Goal: Transaction & Acquisition: Purchase product/service

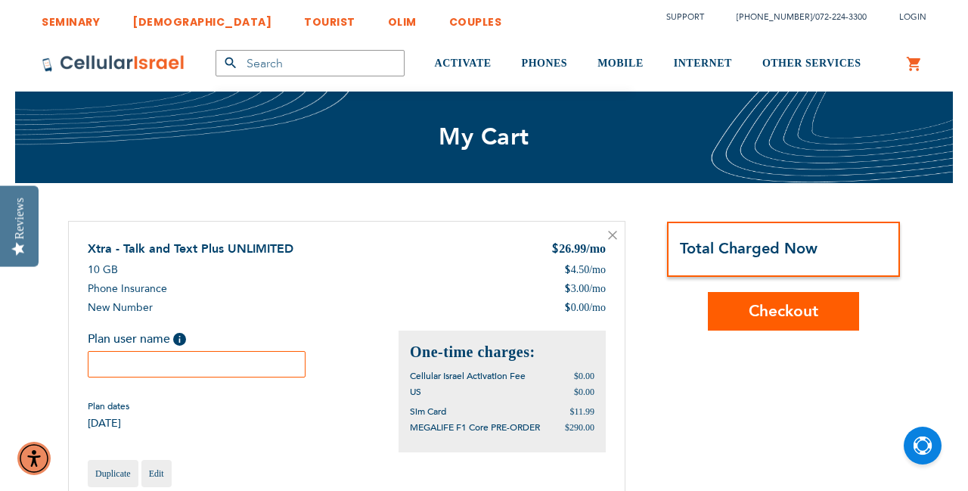
click at [373, 239] on div "Xtra - Talk and Text Plus UNLIMITED $ 26.99 /mo 10 GB $ 4.50 /mo $ 3.00 /mo $ 0…" at bounding box center [346, 364] width 557 height 286
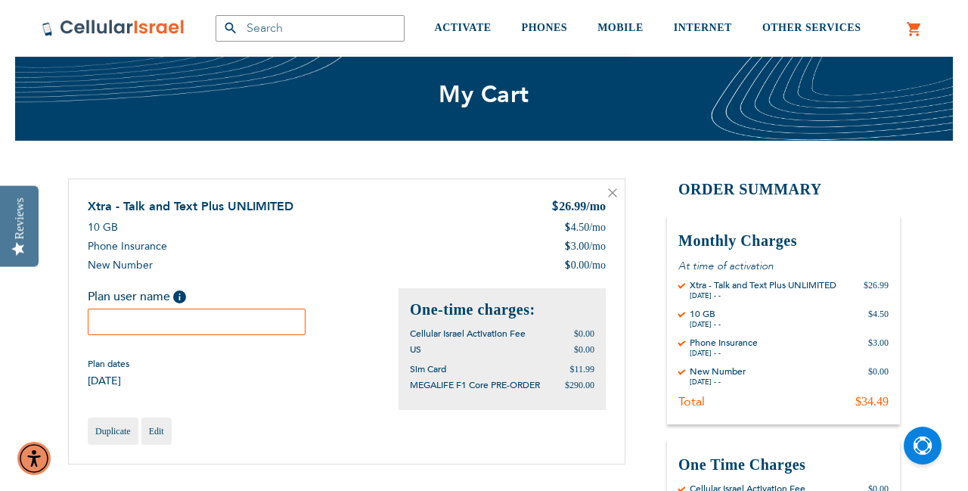
scroll to position [48, 0]
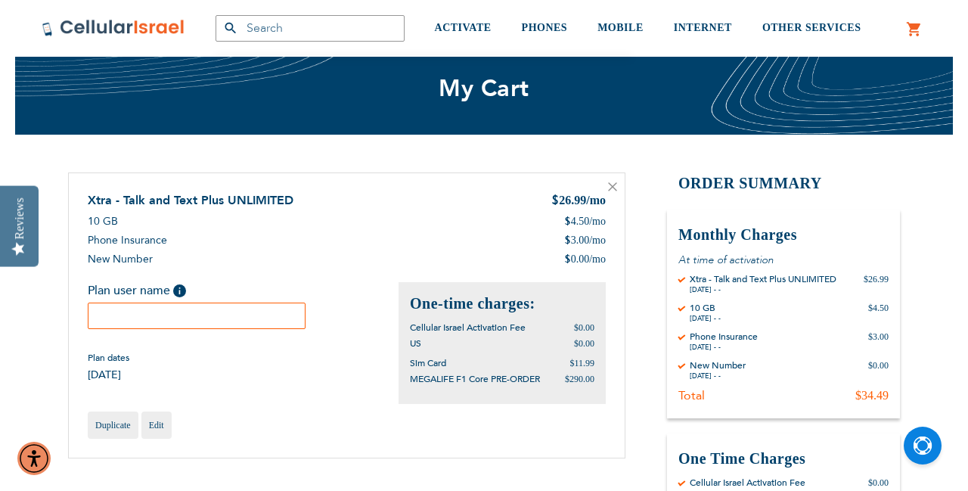
click at [374, 230] on div "Xtra - Talk and Text Plus UNLIMITED $ 26.99 /mo 10 GB $ 4.50 /mo $ 3.00 /mo $ 0…" at bounding box center [347, 237] width 518 height 90
click at [130, 314] on input "text" at bounding box center [197, 315] width 218 height 26
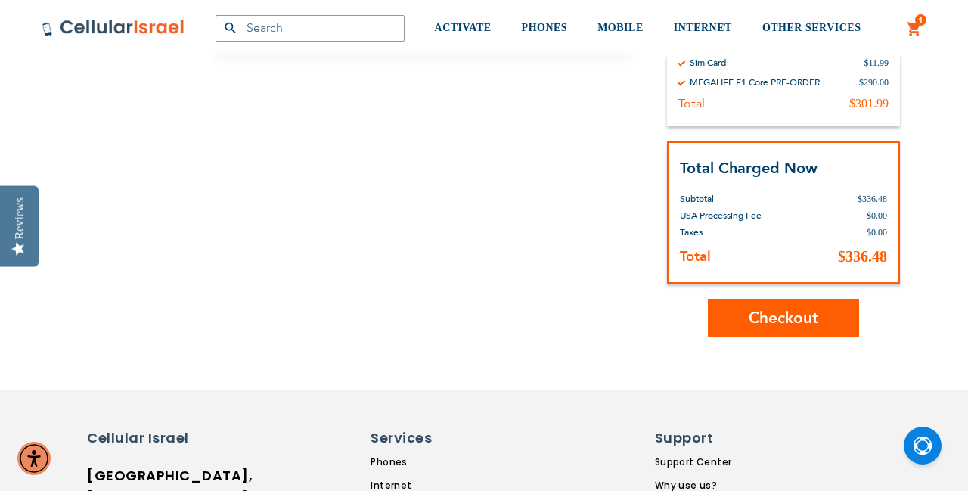
scroll to position [509, 0]
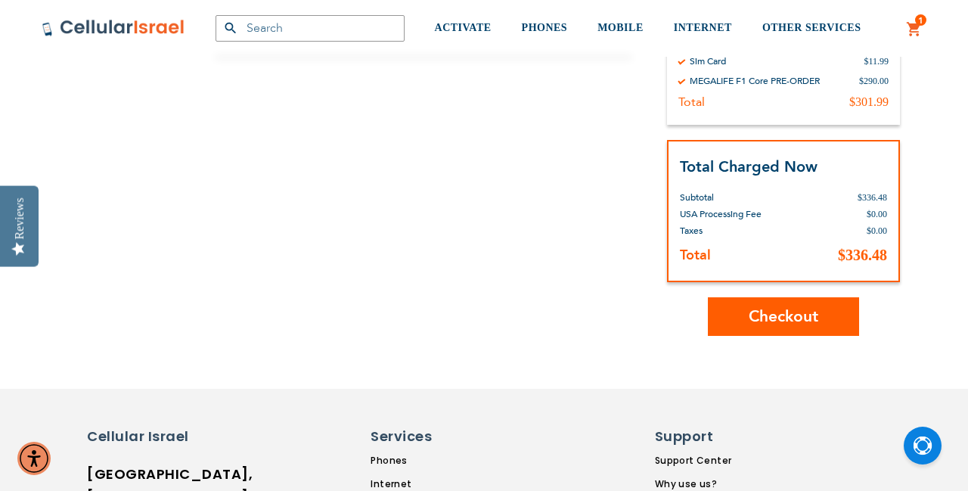
type input "[PERSON_NAME]"
click at [784, 315] on span "Checkout" at bounding box center [783, 316] width 70 height 22
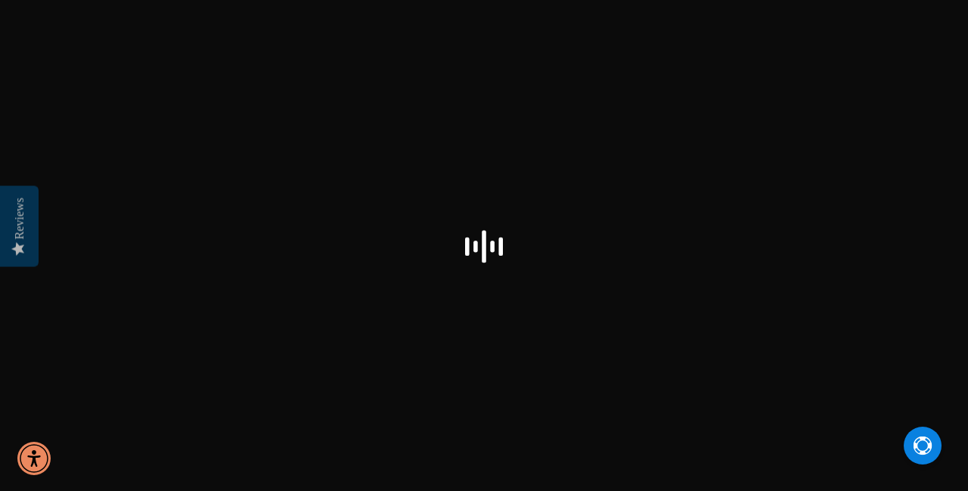
select select "US"
checkbox input "false"
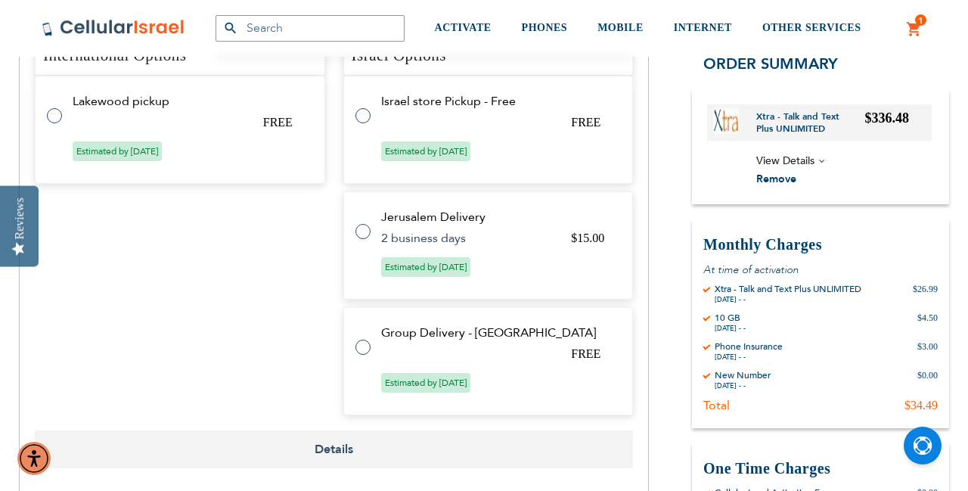
scroll to position [1090, 0]
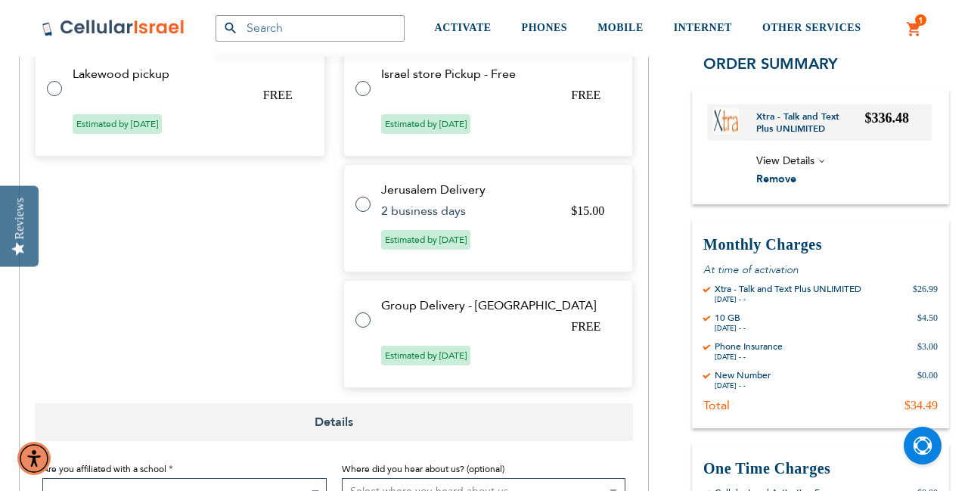
click at [363, 311] on label at bounding box center [370, 311] width 30 height 0
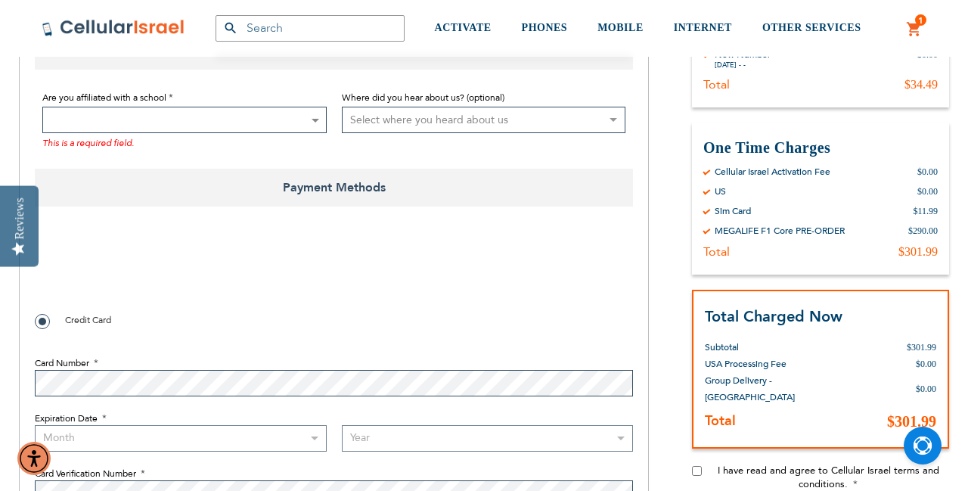
radio input "true"
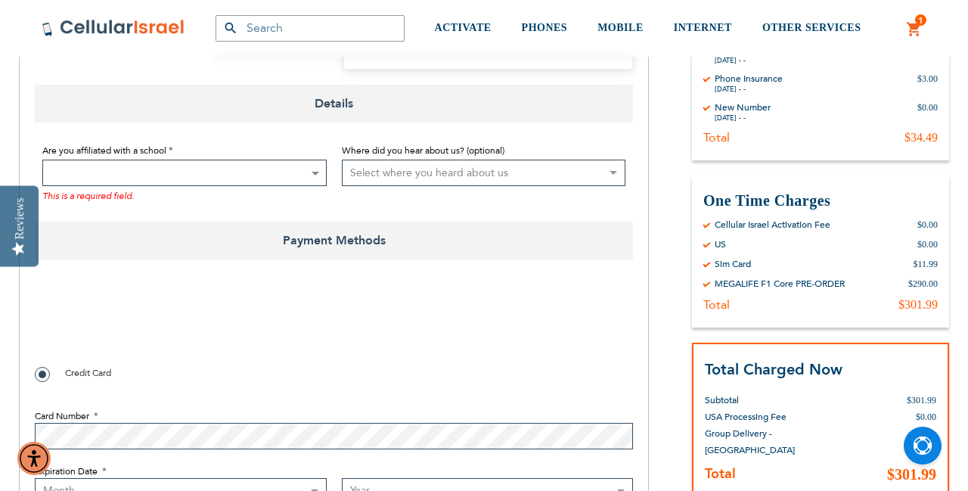
scroll to position [1031, 0]
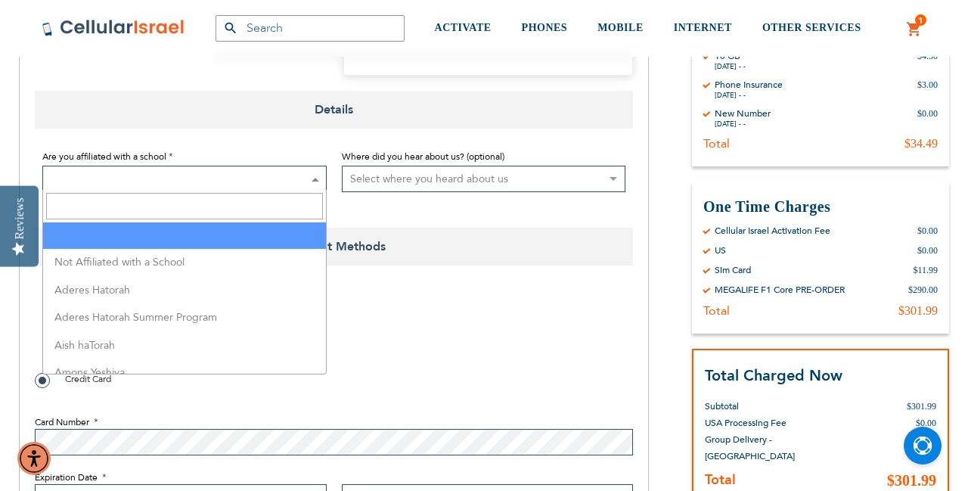
click at [315, 178] on b at bounding box center [315, 180] width 8 height 4
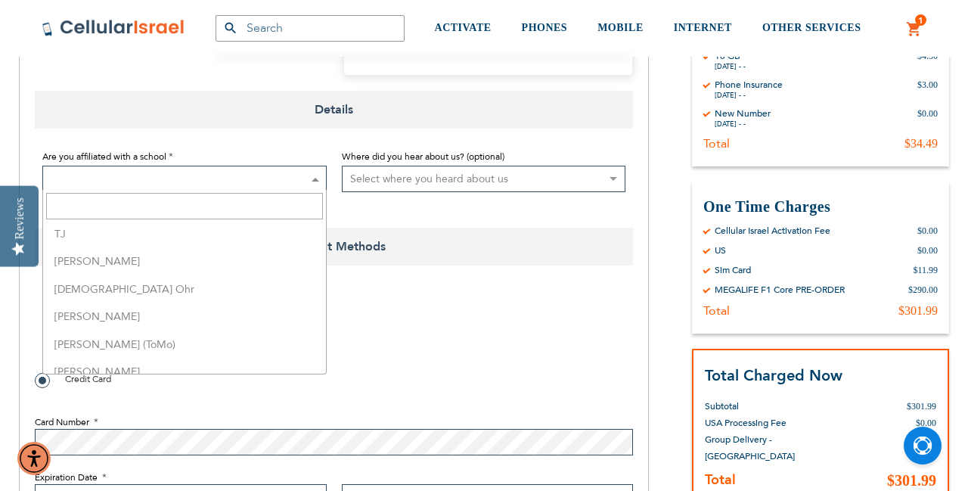
scroll to position [3849, 0]
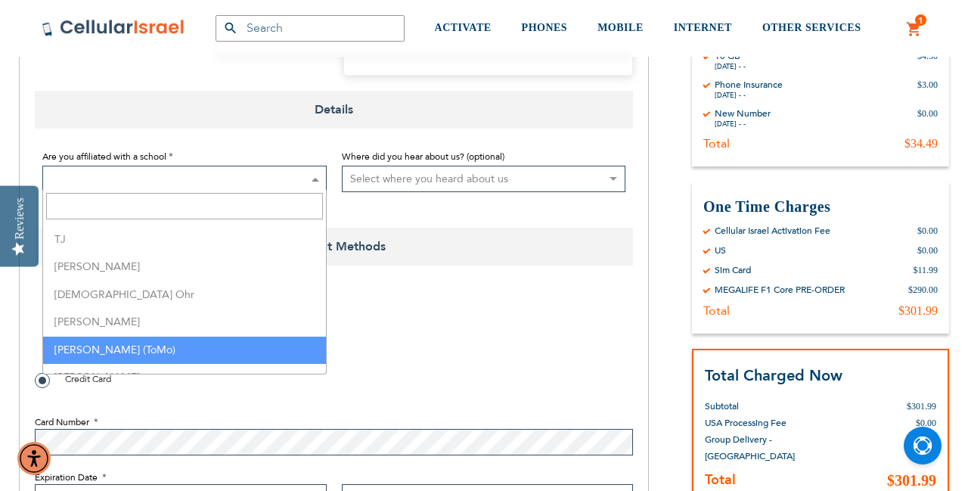
select select "165"
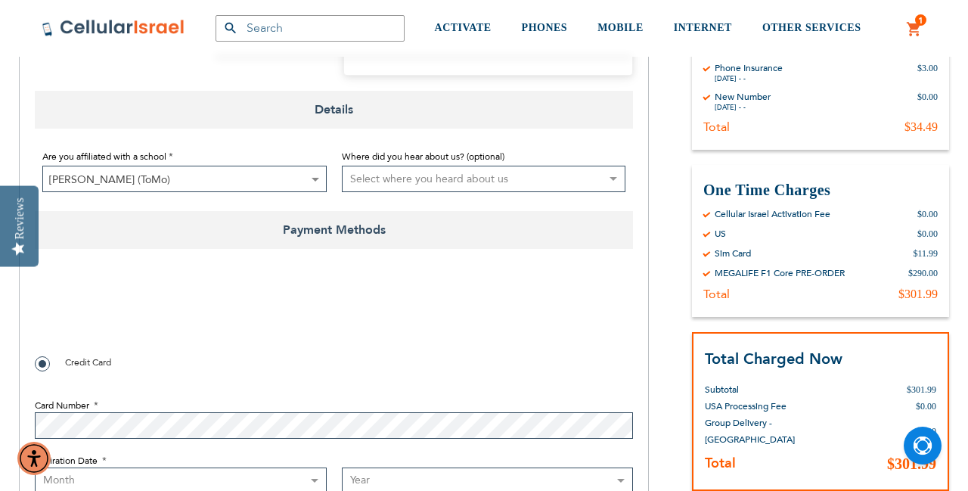
select select "4"
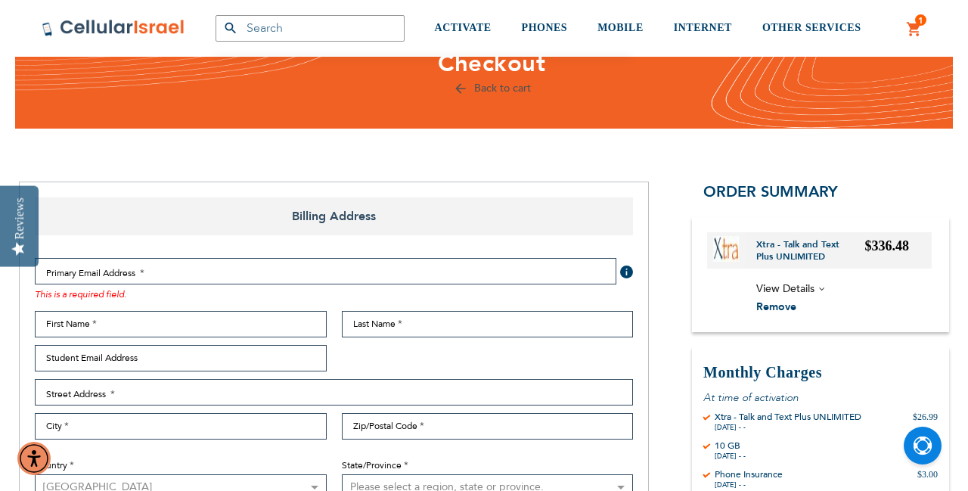
scroll to position [63, 0]
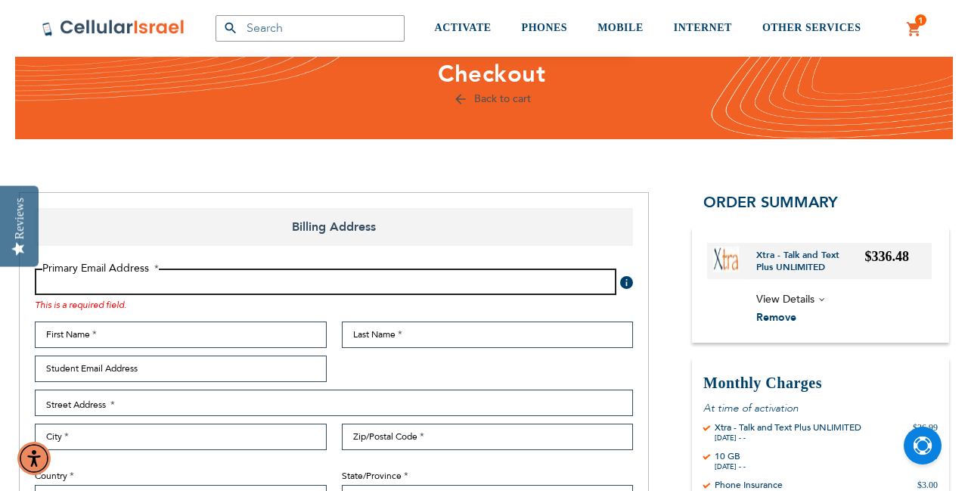
click at [193, 284] on input "Email Address" at bounding box center [325, 281] width 581 height 26
type input "rabbirabhan@savannahkollel.com"
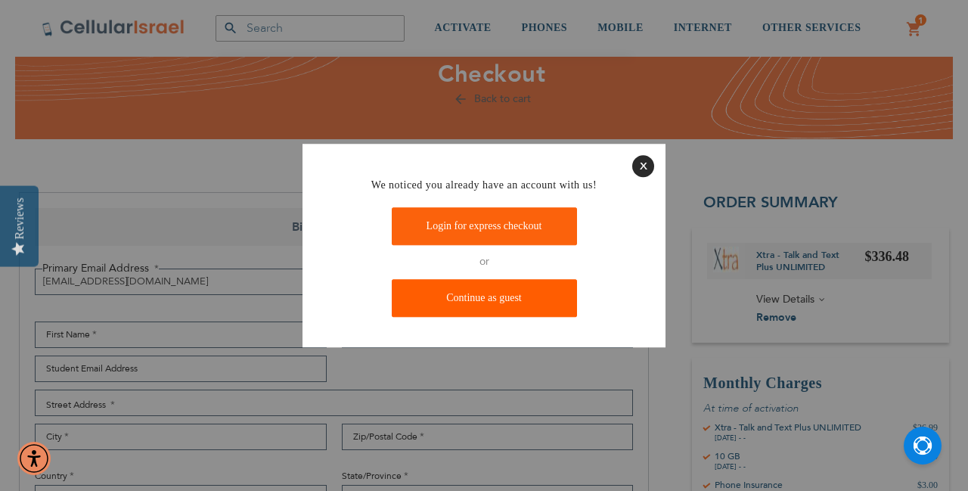
click at [483, 296] on link "Continue as guest" at bounding box center [484, 298] width 185 height 38
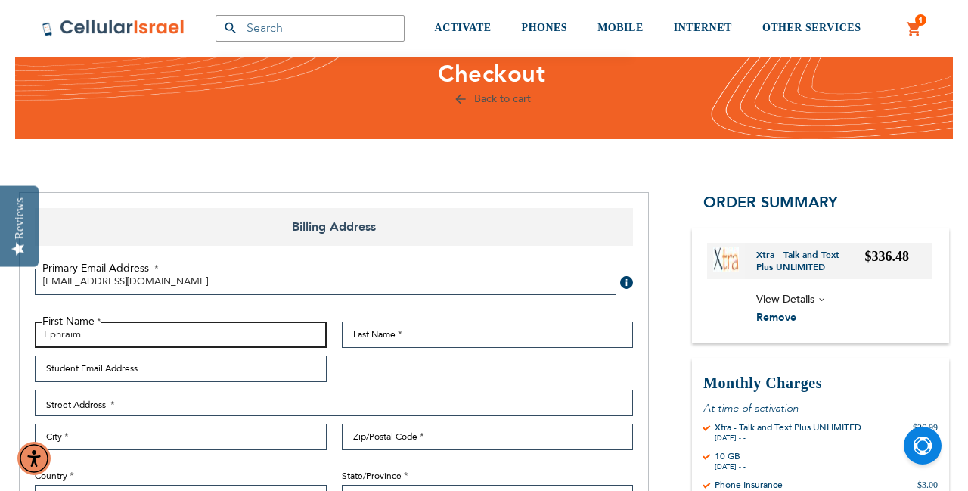
type input "Ephraim"
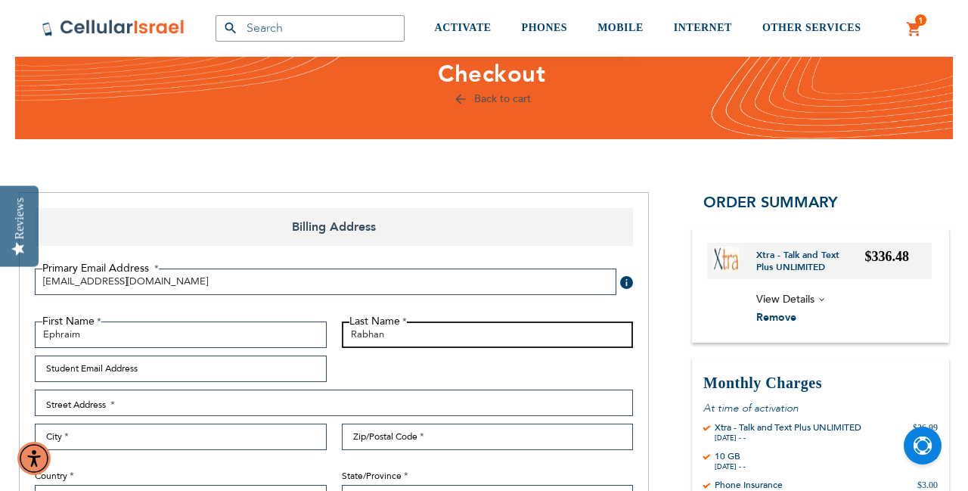
type input "Rabhan"
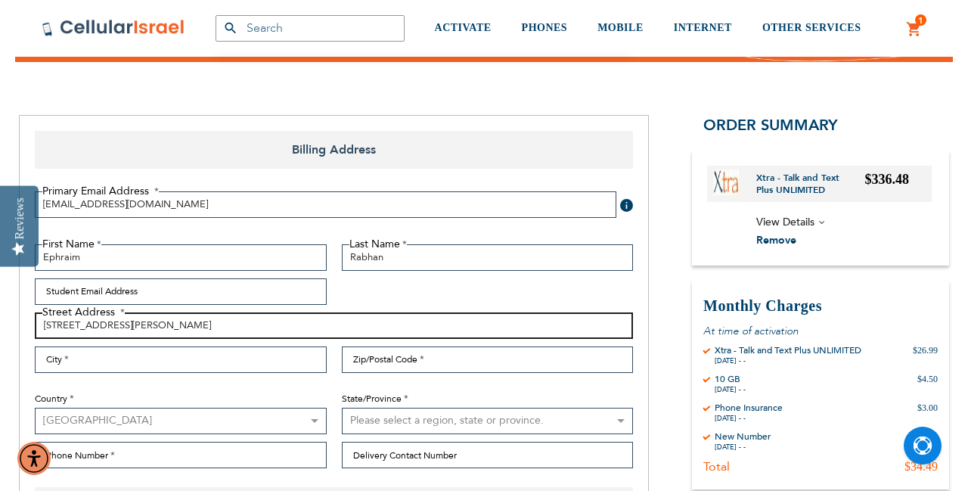
scroll to position [201, 0]
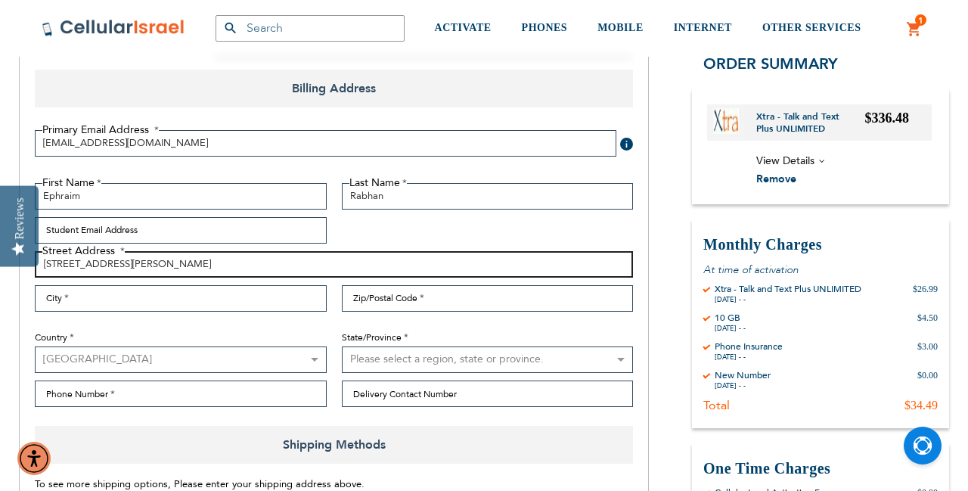
type input "308 mclaws st"
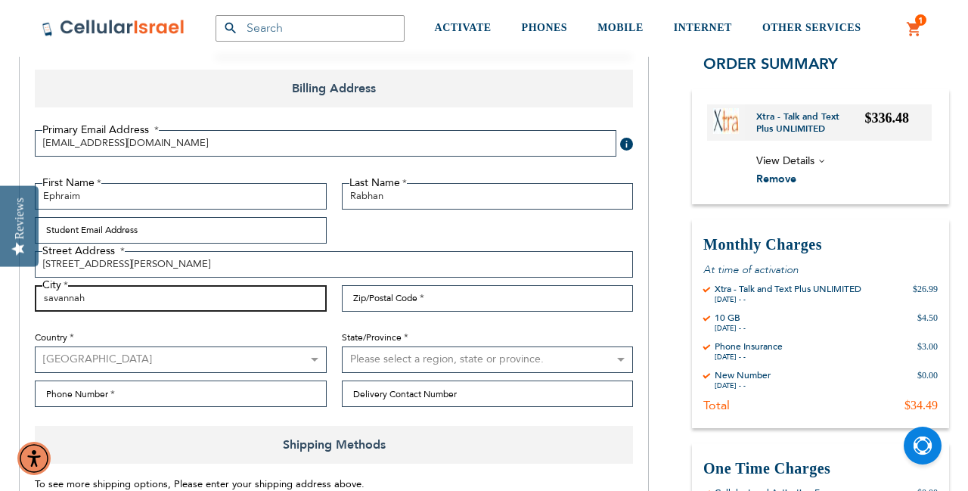
type input "savannah"
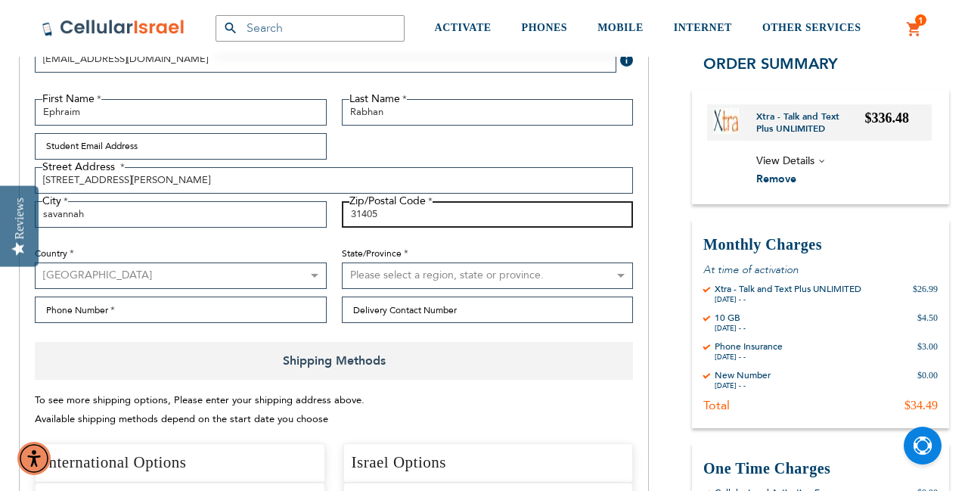
scroll to position [287, 0]
type input "31405"
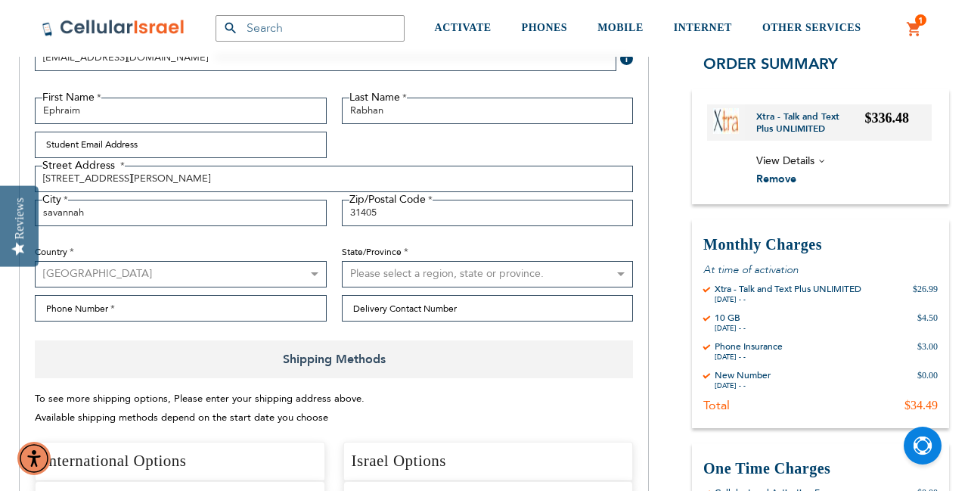
select select "19"
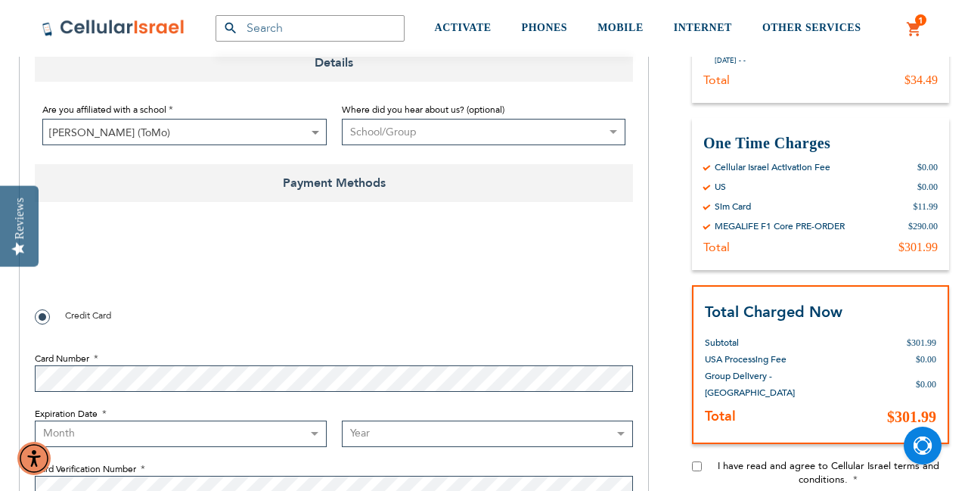
scroll to position [1098, 0]
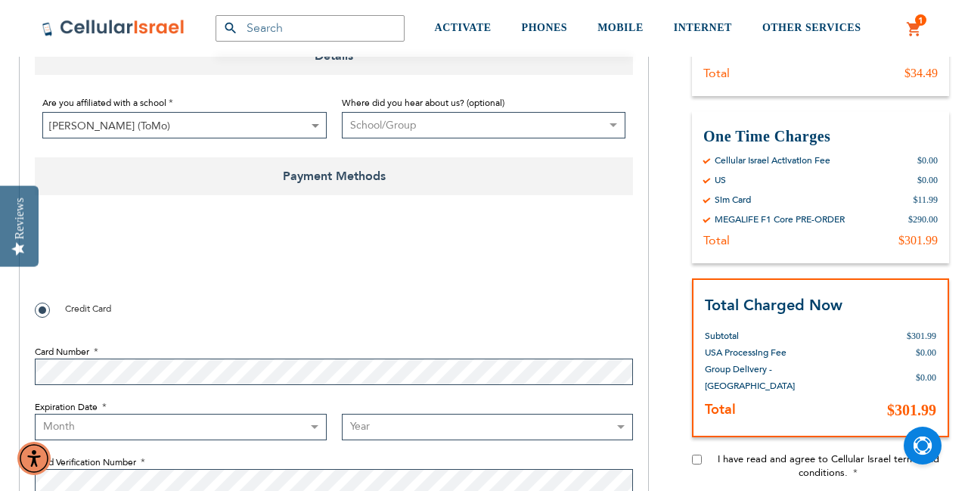
type input "9125960219"
checkbox input "true"
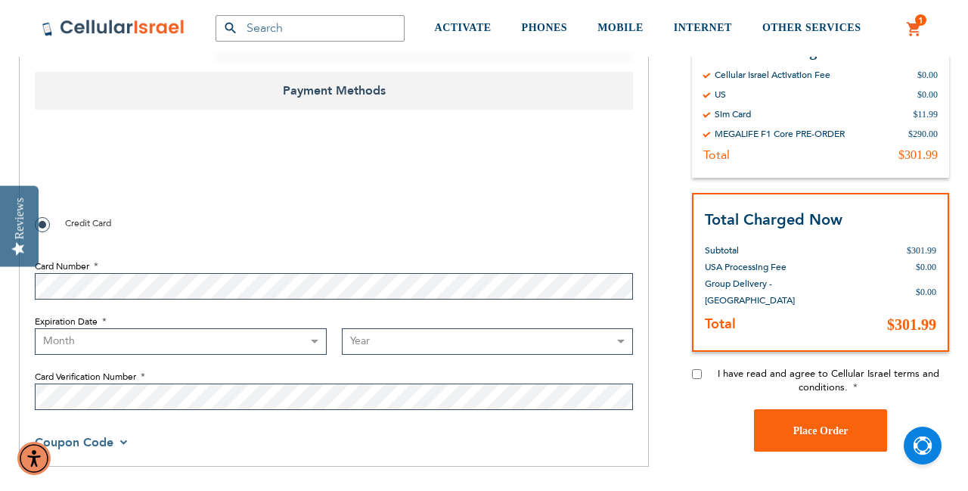
scroll to position [1188, 0]
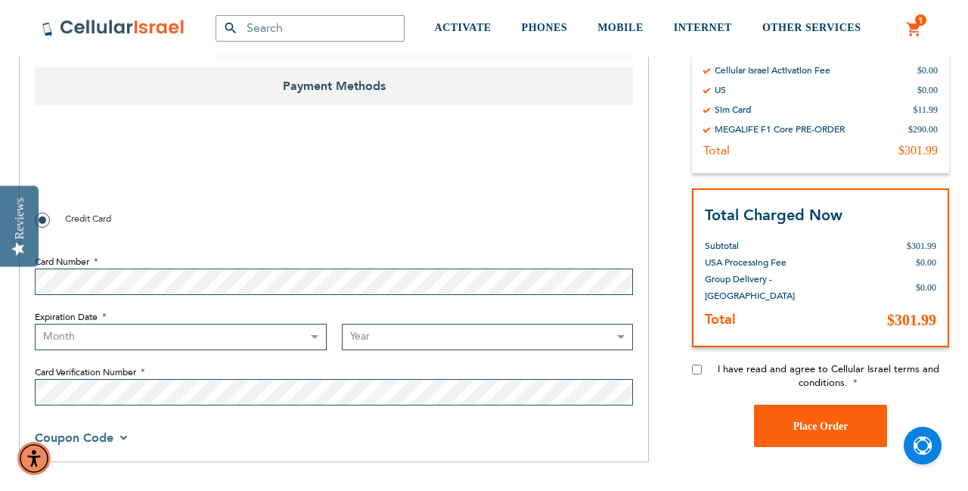
select select "11"
select select "2027"
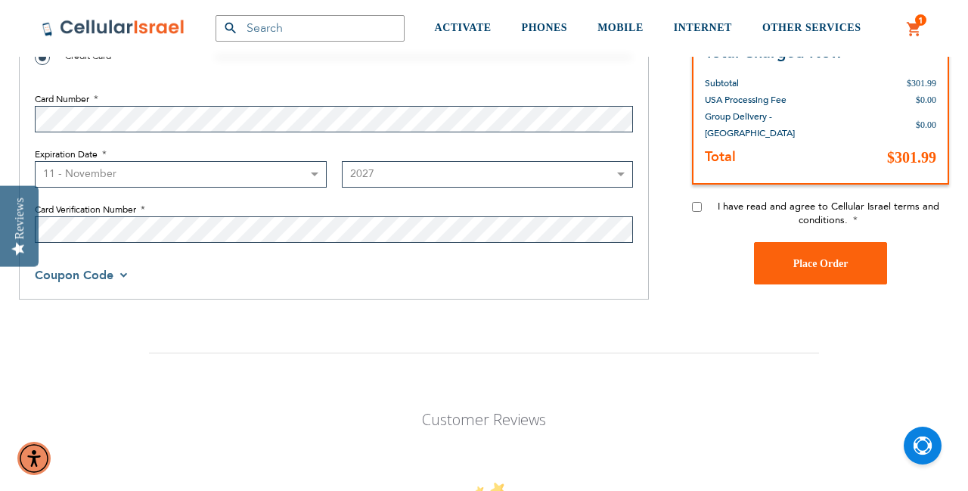
scroll to position [1358, 0]
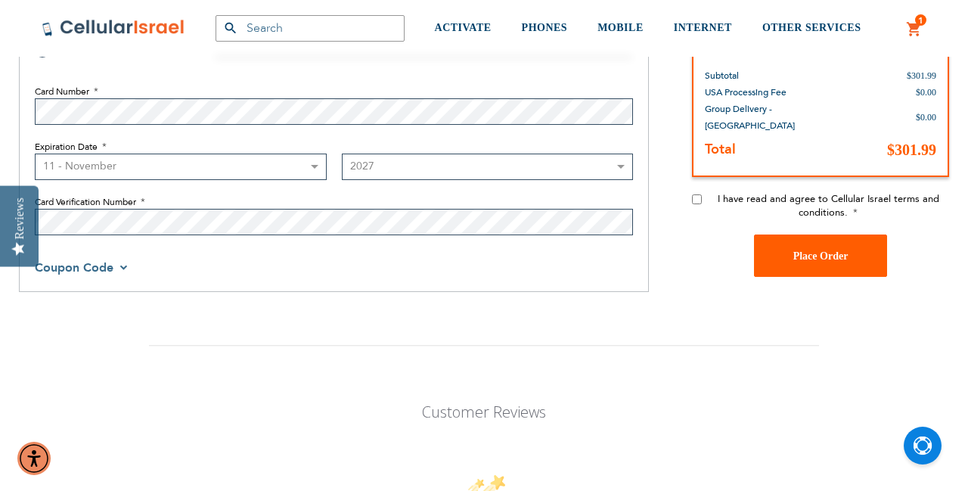
click at [818, 250] on span "Place Order" at bounding box center [820, 254] width 55 height 11
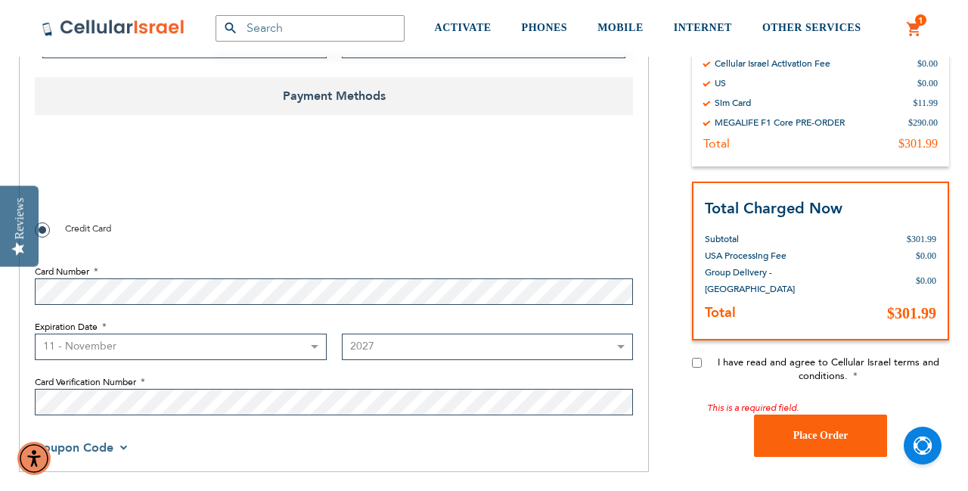
scroll to position [1188, 0]
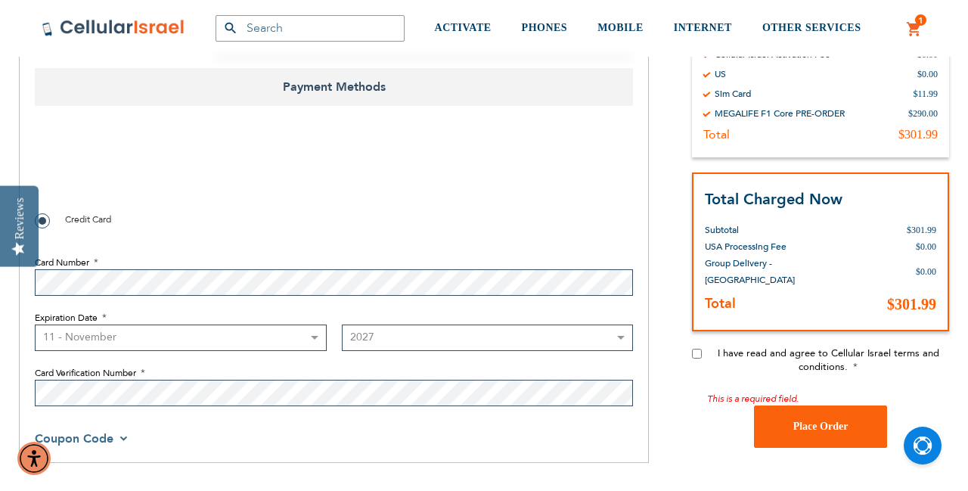
click at [694, 349] on input "I have read and agree to Cellular Israel terms and conditions." at bounding box center [697, 353] width 10 height 10
checkbox input "true"
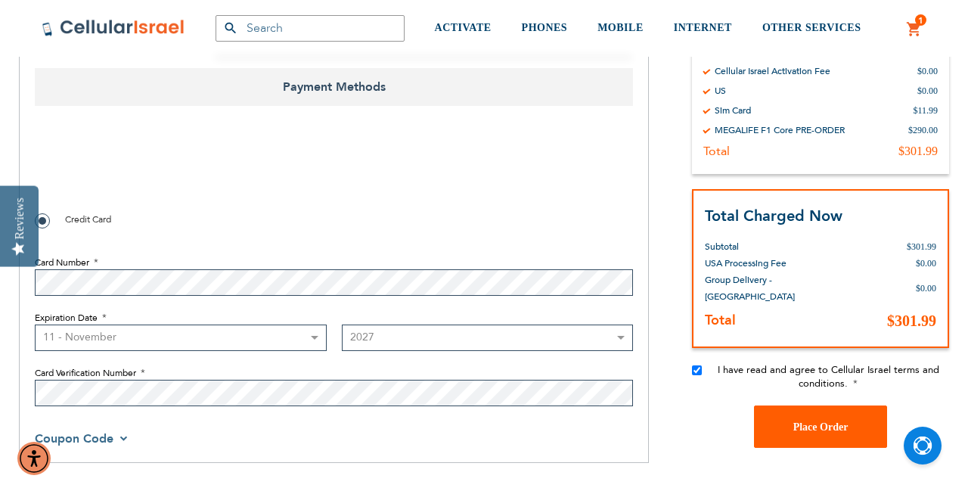
click at [814, 420] on span "Place Order" at bounding box center [820, 425] width 55 height 11
